Goal: Use online tool/utility: Use online tool/utility

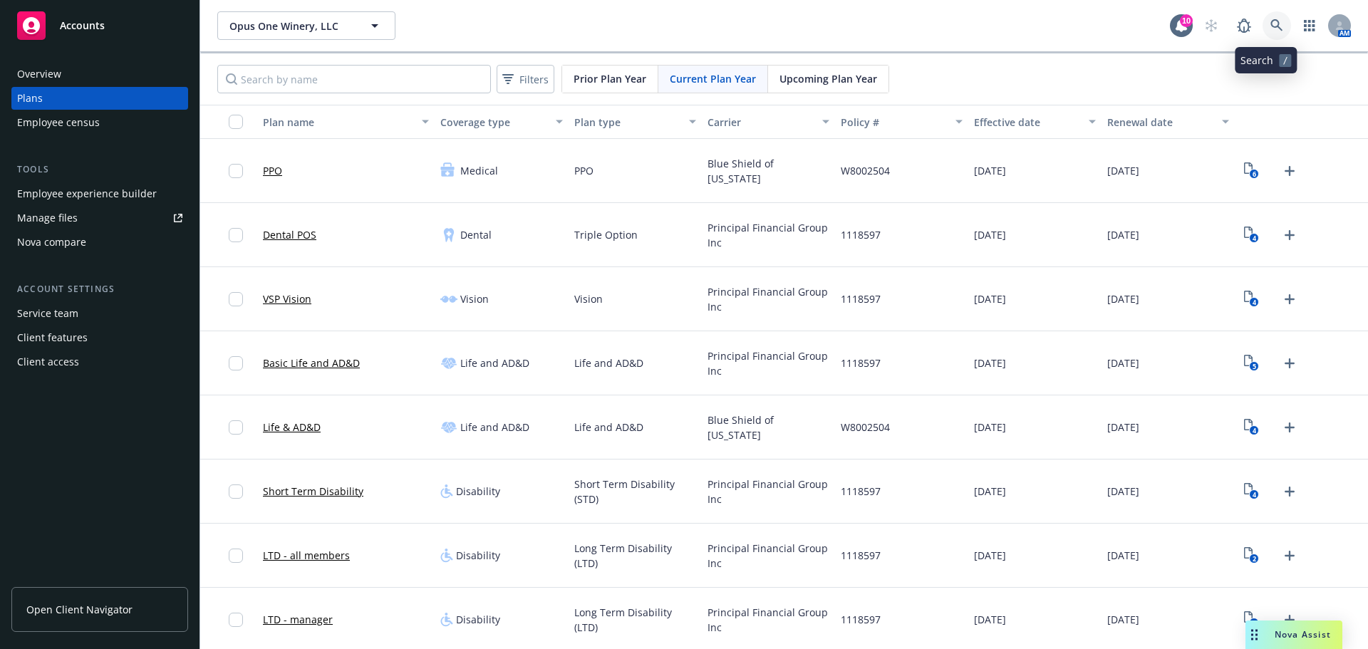
click at [1270, 28] on icon at bounding box center [1276, 25] width 13 height 13
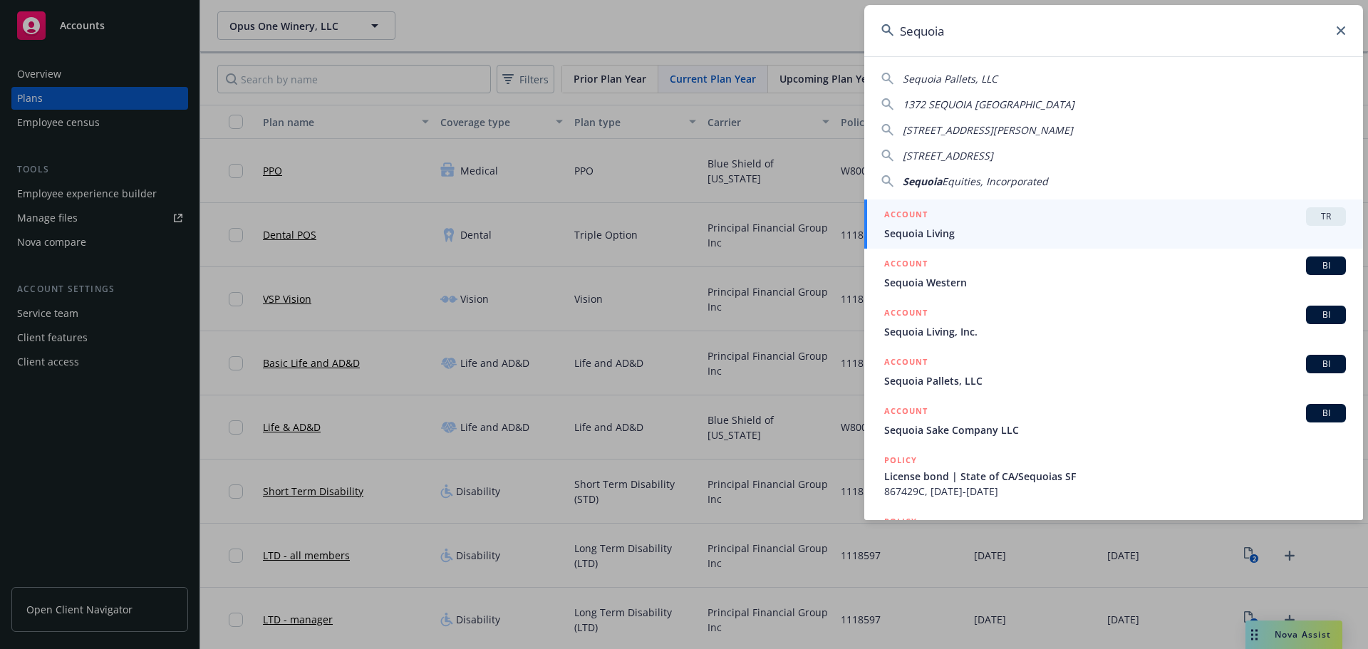
type input "Sequoia"
click at [963, 231] on span "Sequoia Living" at bounding box center [1115, 233] width 462 height 15
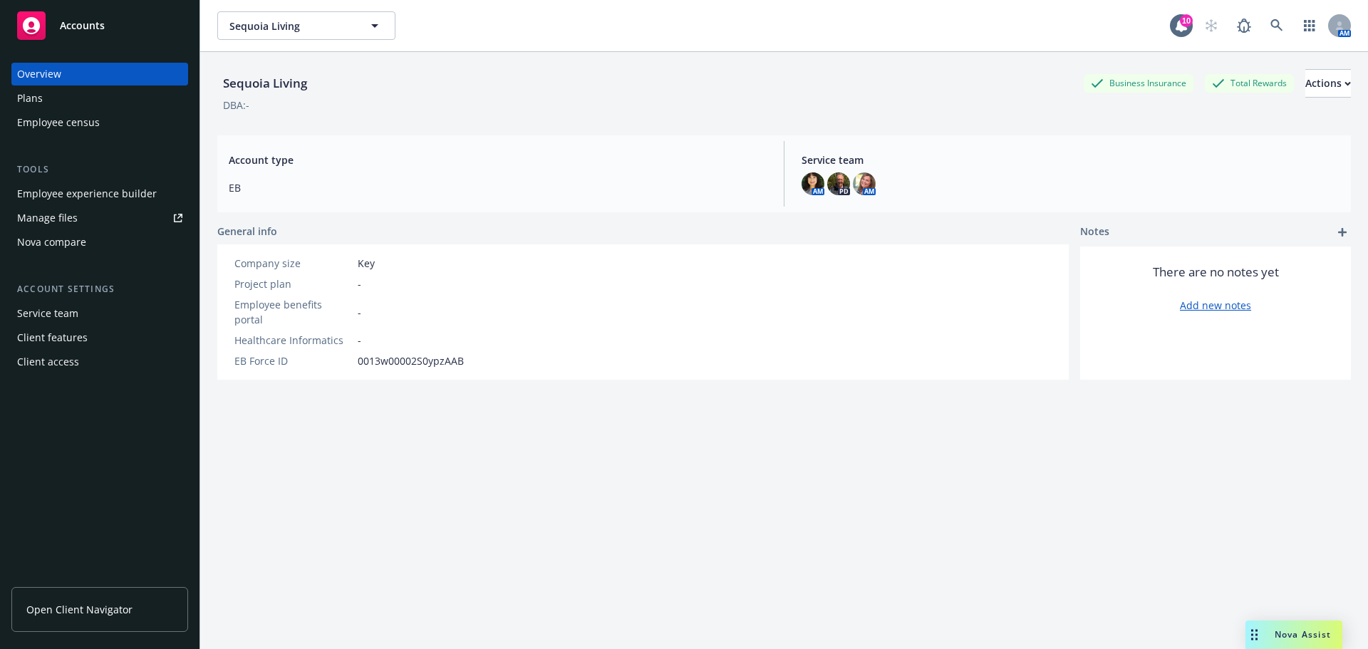
click at [1285, 636] on span "Nova Assist" at bounding box center [1303, 634] width 56 height 12
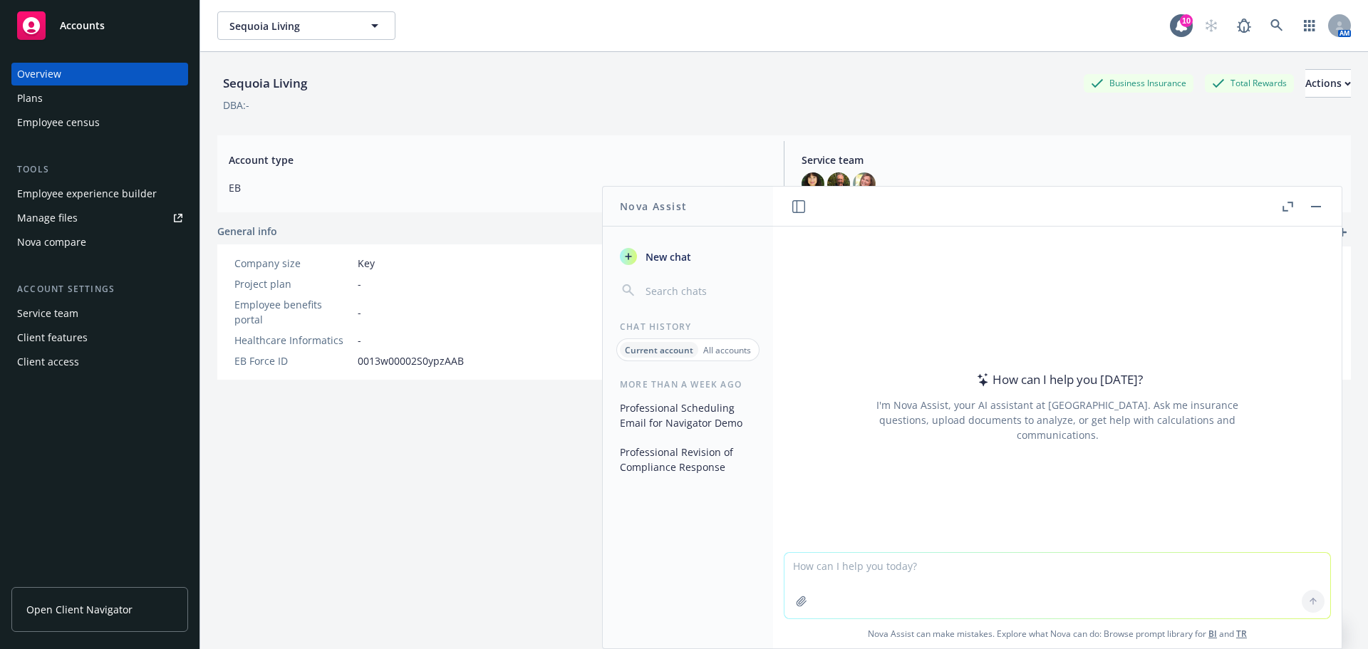
click at [787, 567] on textarea at bounding box center [1057, 586] width 546 height 66
paste textarea "Hi Recipient First Name, Attached is your 2024 Form 5500. We had filed for an a…"
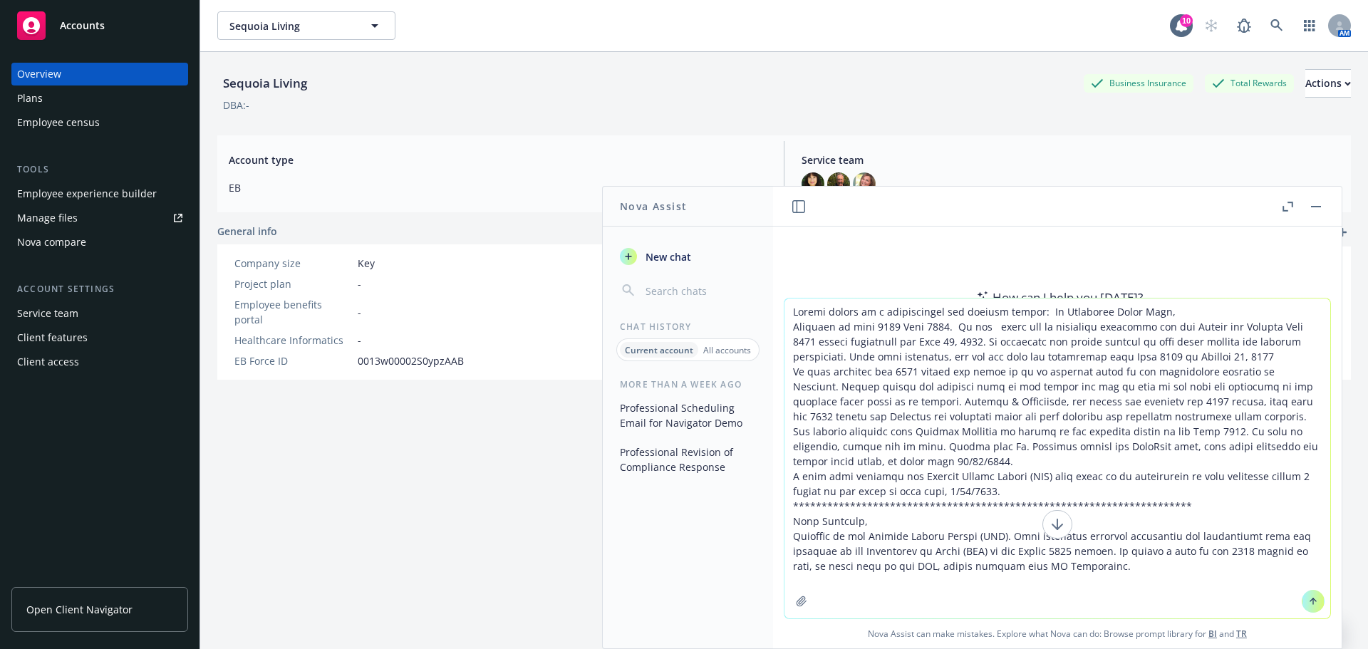
type textarea "Please revise in a professional and concise manner: Hi Recipient First Name, At…"
click at [1308, 600] on icon at bounding box center [1313, 601] width 10 height 10
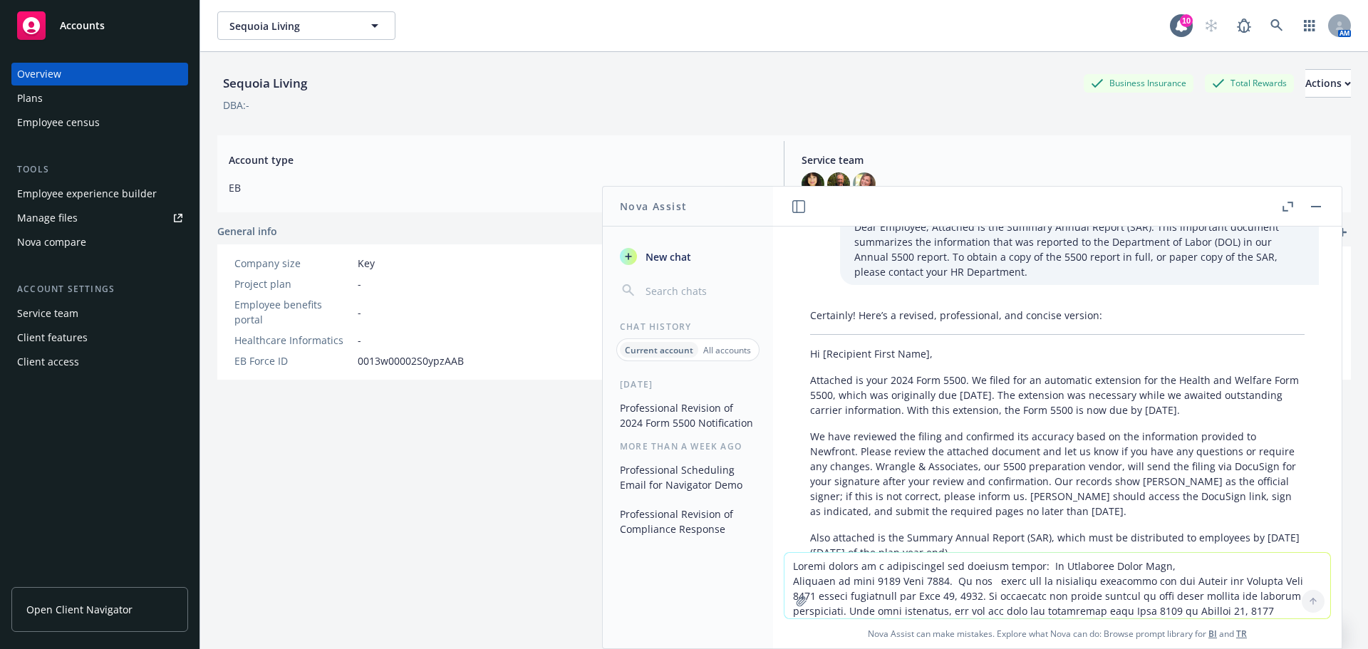
scroll to position [356, 0]
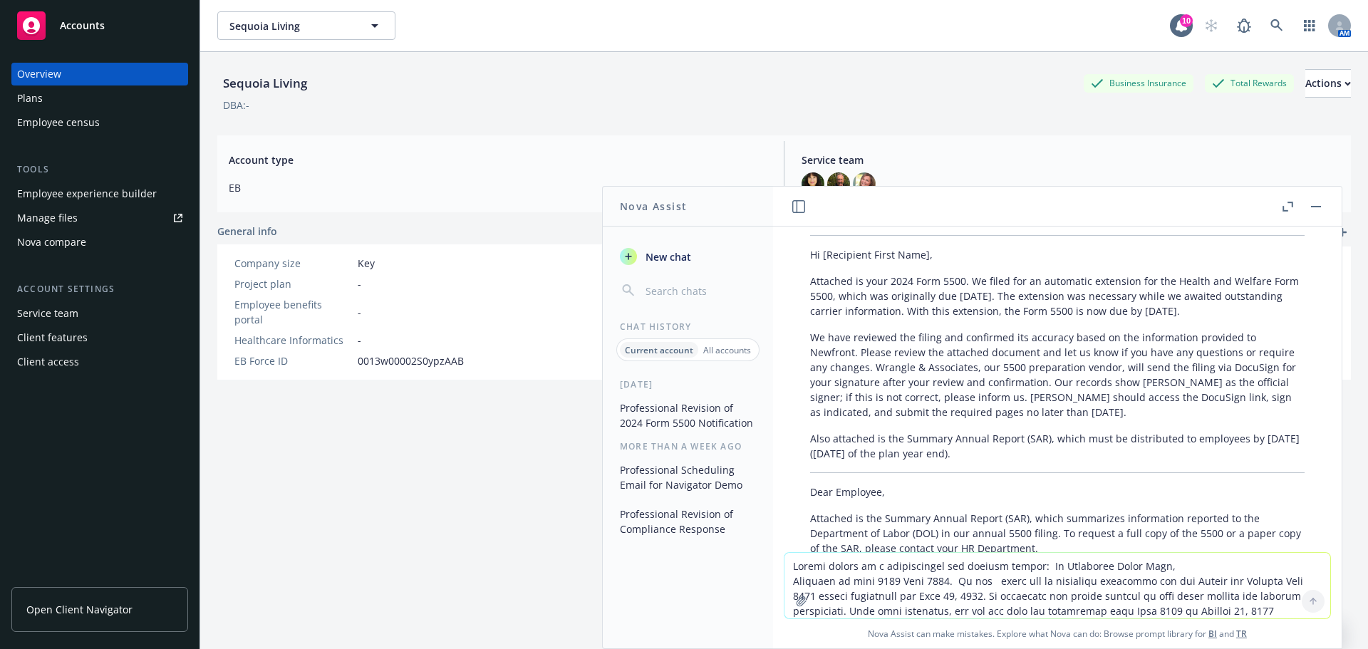
click at [815, 279] on p "Attached is your 2024 Form 5500. We filed for an automatic extension for the He…" at bounding box center [1057, 296] width 494 height 45
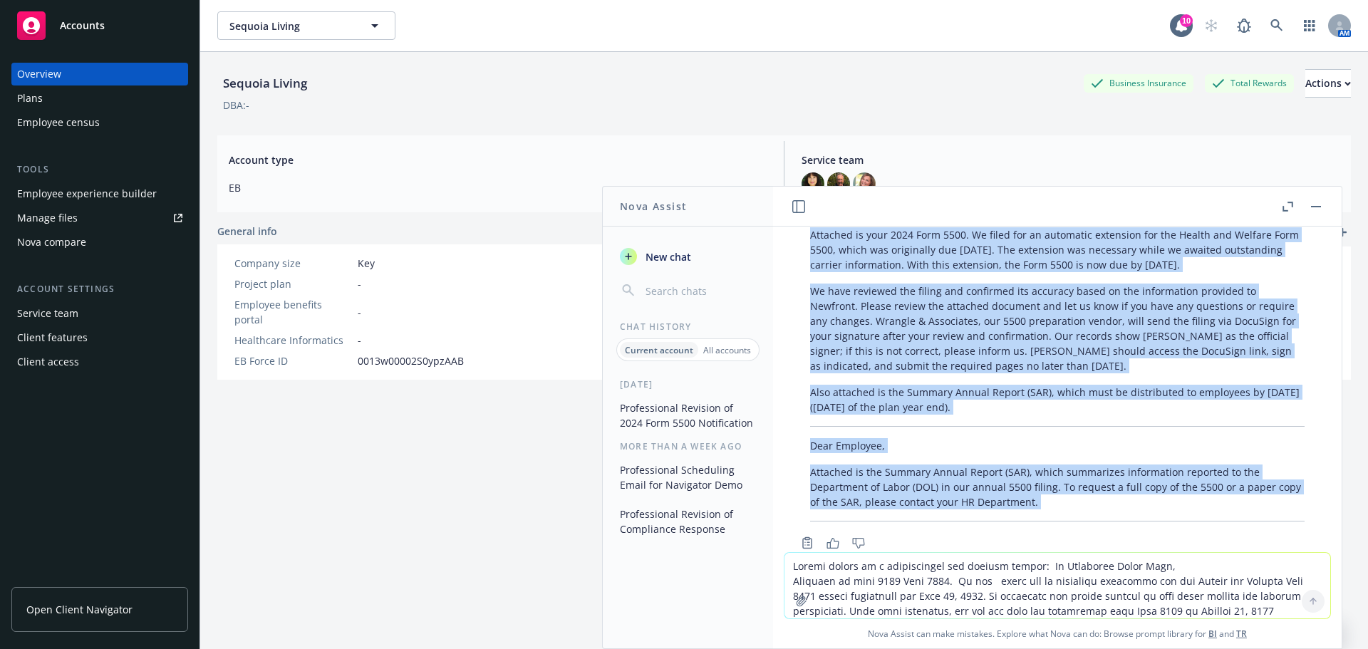
scroll to position [422, 0]
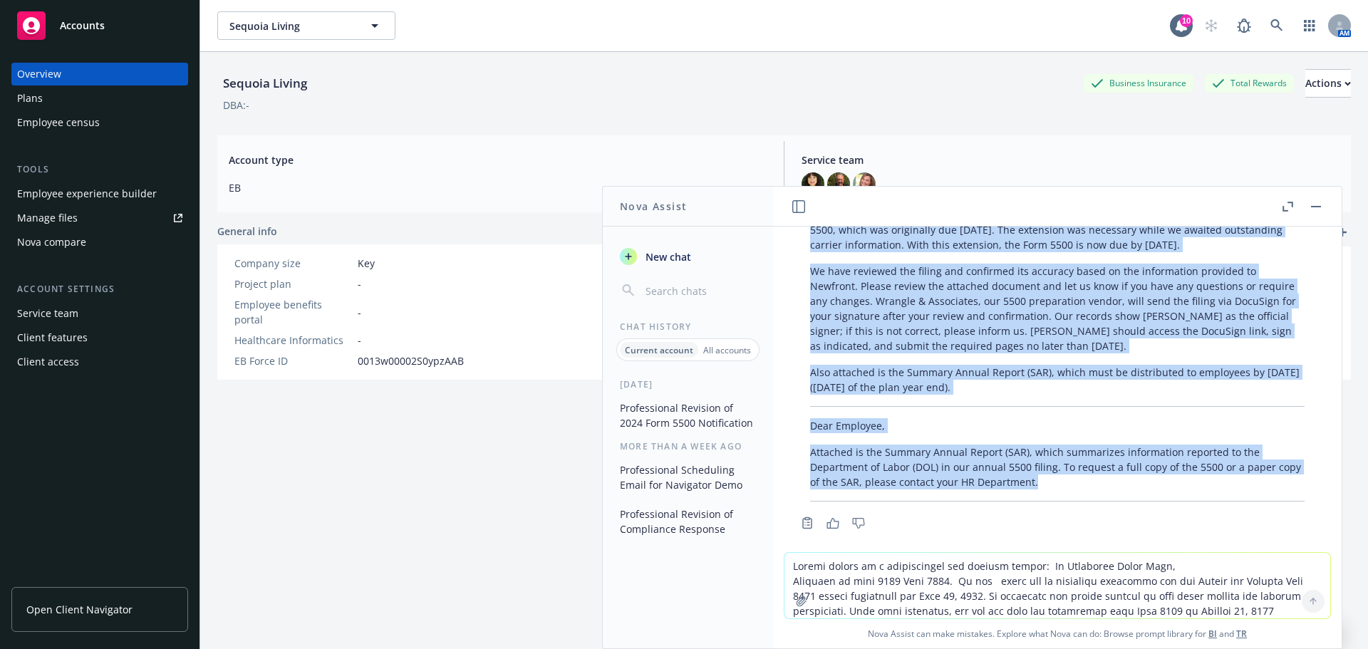
drag, startPoint x: 809, startPoint y: 268, endPoint x: 1020, endPoint y: 442, distance: 273.3
click at [1063, 465] on div "Certainly! Here’s a revised, professional, and concise version: Hi [Recipient F…" at bounding box center [1057, 322] width 523 height 370
copy div "Attached is your 2024 Form 5500. We filed for an automatic extension for the He…"
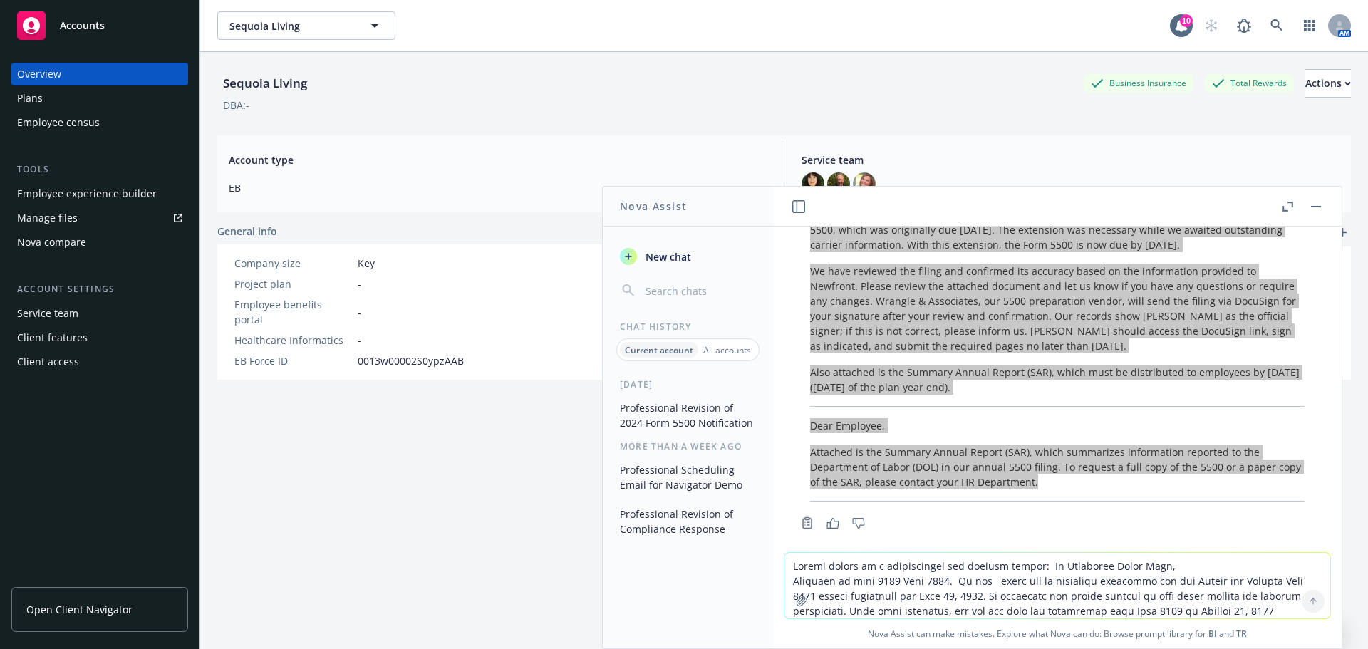
scroll to position [0, 0]
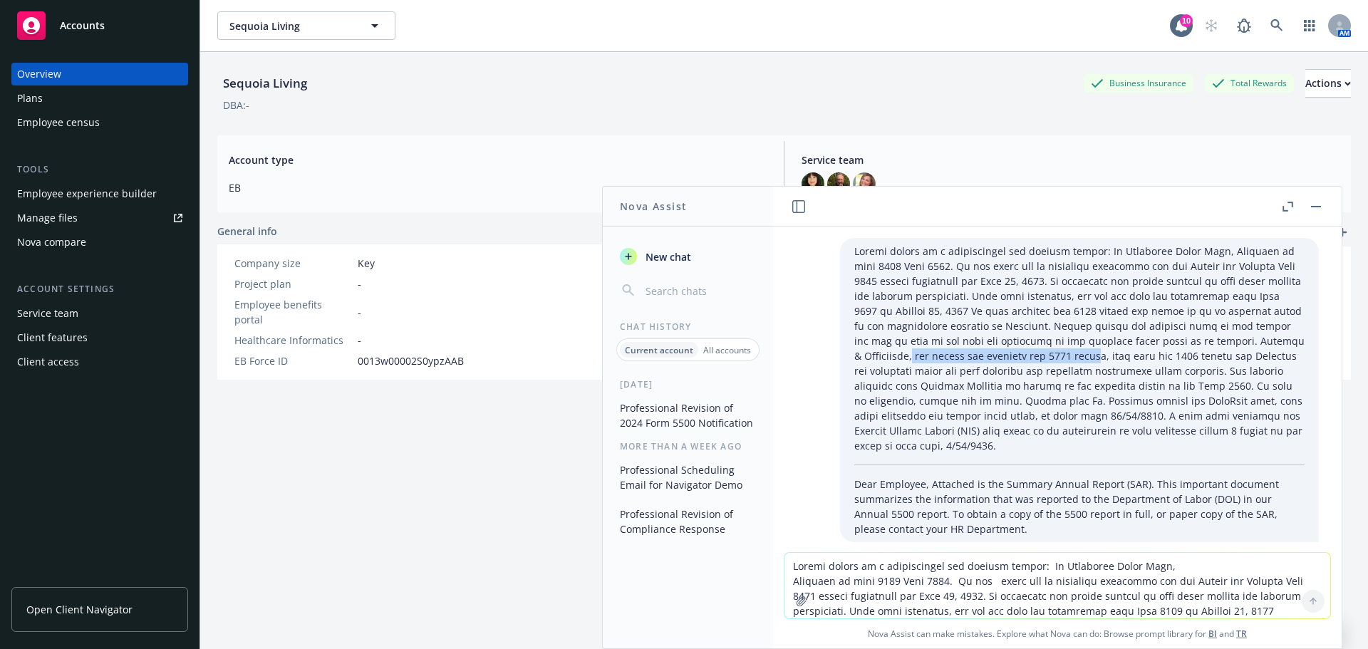
drag, startPoint x: 1262, startPoint y: 341, endPoint x: 977, endPoint y: 356, distance: 286.1
click at [981, 356] on p at bounding box center [1079, 348] width 450 height 209
click at [1256, 342] on p at bounding box center [1079, 348] width 450 height 209
drag, startPoint x: 1266, startPoint y: 343, endPoint x: 1000, endPoint y: 361, distance: 267.0
click at [1000, 361] on p at bounding box center [1079, 348] width 450 height 209
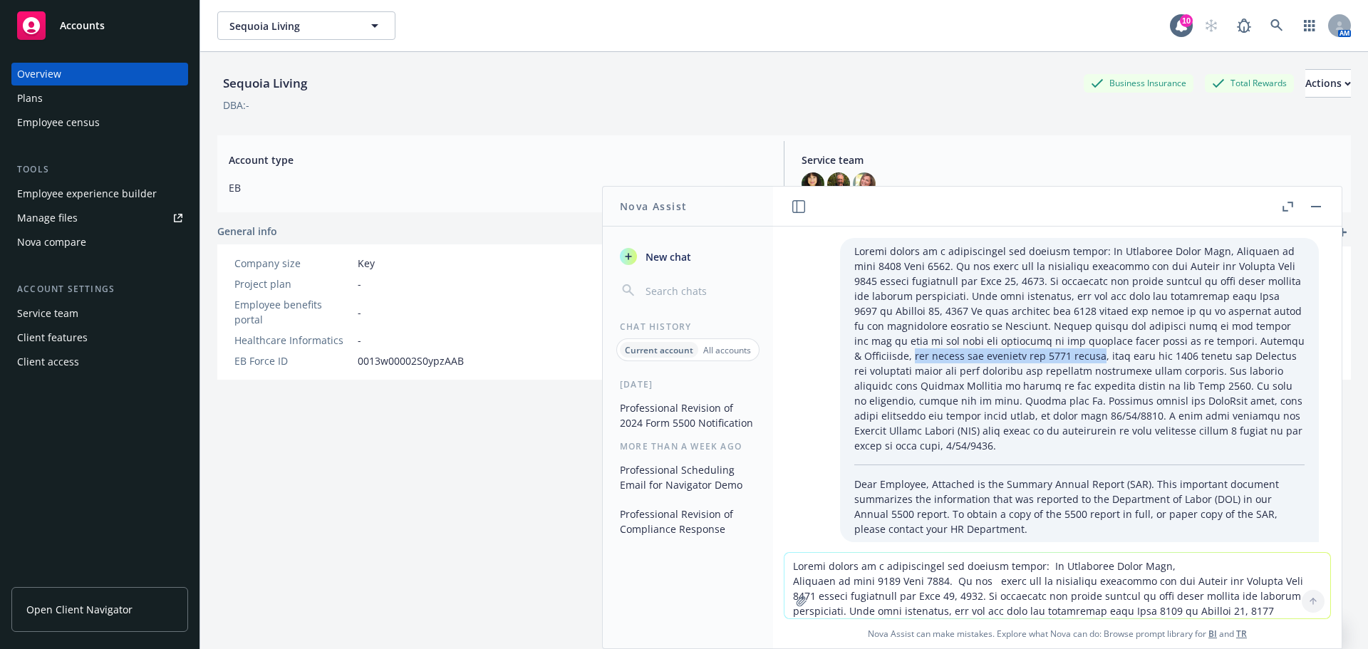
copy p "our vendor who prepares the 5500 filing"
click at [1124, 393] on p at bounding box center [1079, 348] width 450 height 209
drag, startPoint x: 1105, startPoint y: 369, endPoint x: 1123, endPoint y: 372, distance: 18.0
click at [1123, 372] on p at bounding box center [1079, 348] width 450 height 209
click at [1095, 380] on p at bounding box center [1079, 348] width 450 height 209
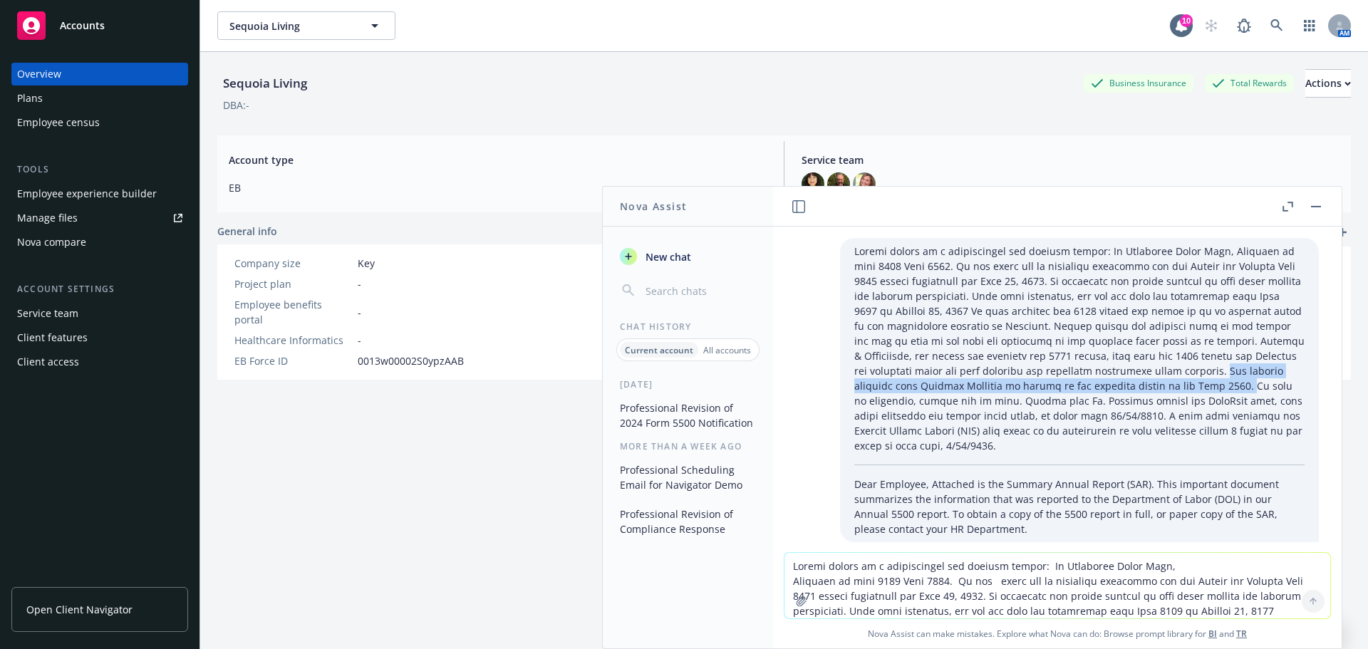
drag, startPoint x: 1098, startPoint y: 368, endPoint x: 1101, endPoint y: 386, distance: 18.2
click at [1101, 386] on p at bounding box center [1079, 348] width 450 height 209
copy p "Our records indicate that [PERSON_NAME] is listed as the official signer of the…"
